Goal: Task Accomplishment & Management: Manage account settings

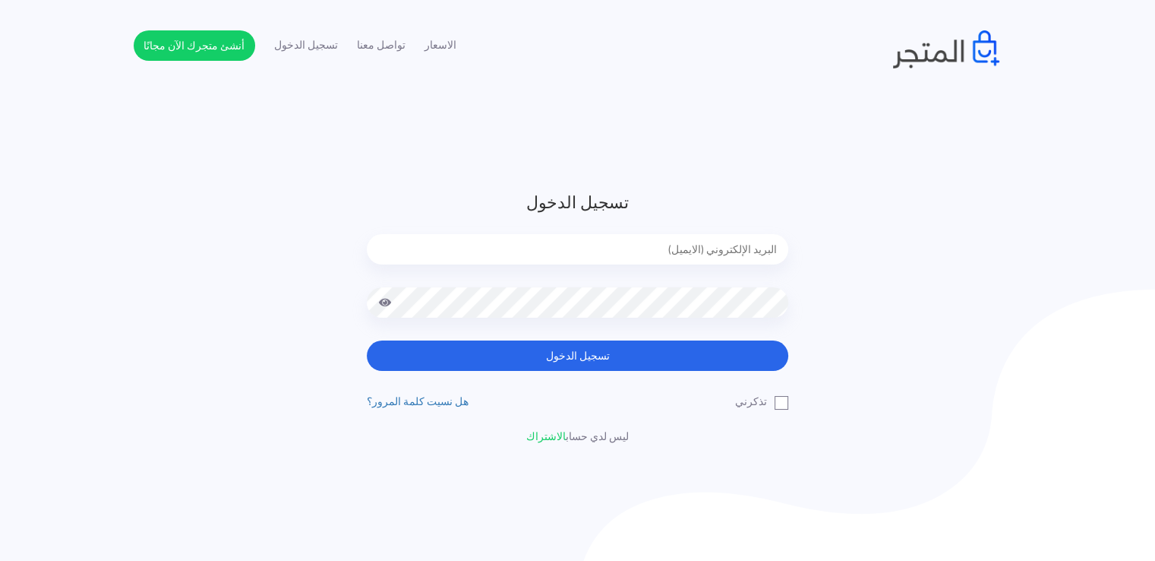
paste input "[EMAIL_ADDRESS][DOMAIN_NAME]"
type input "[EMAIL_ADDRESS][DOMAIN_NAME]"
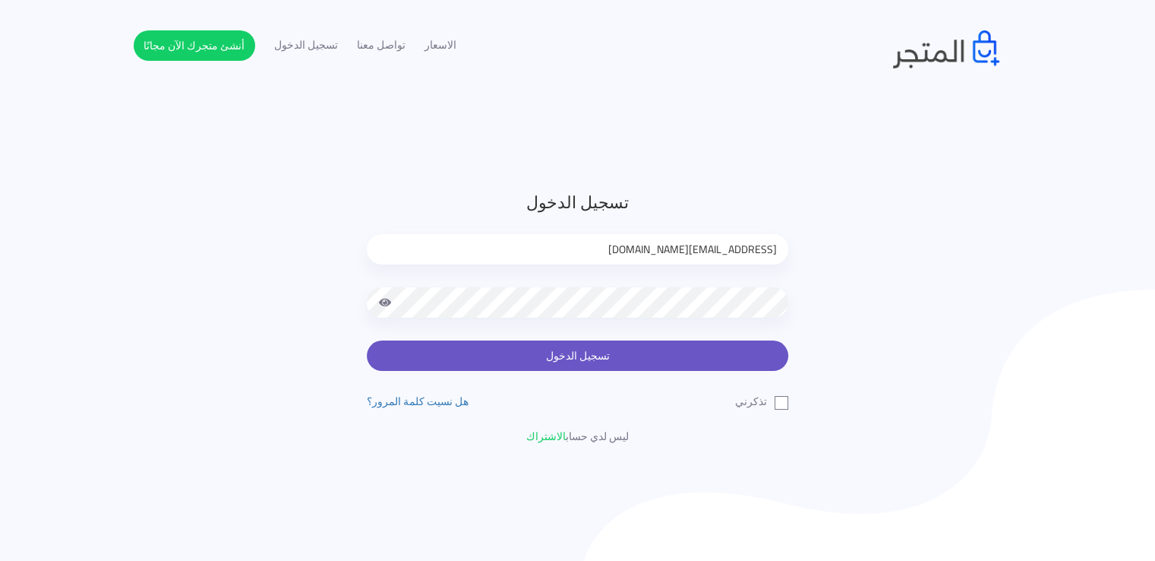
click at [667, 366] on button "تسجيل الدخول" at bounding box center [578, 355] width 422 height 30
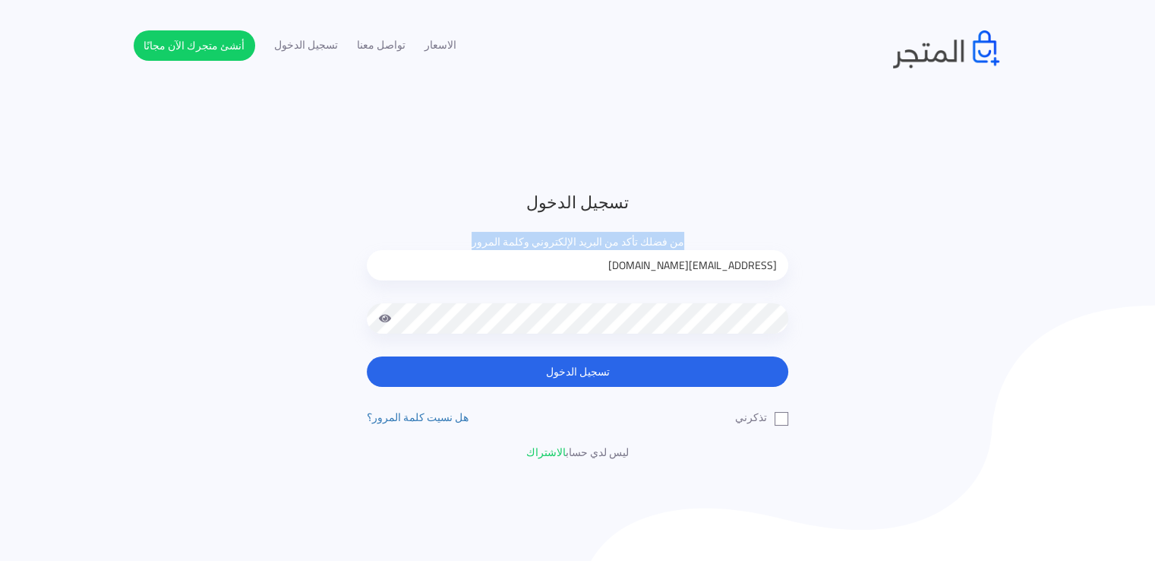
drag, startPoint x: 451, startPoint y: 241, endPoint x: 704, endPoint y: 246, distance: 253.0
click at [704, 246] on form "تسجيل الدخول من فضلك تأكد من البريد الإلكتروني وكلمة المرور [EMAIL_ADDRESS][DOM…" at bounding box center [578, 288] width 422 height 197
click at [413, 213] on h3 "تسجيل الدخول" at bounding box center [578, 202] width 422 height 25
